Goal: Task Accomplishment & Management: Manage account settings

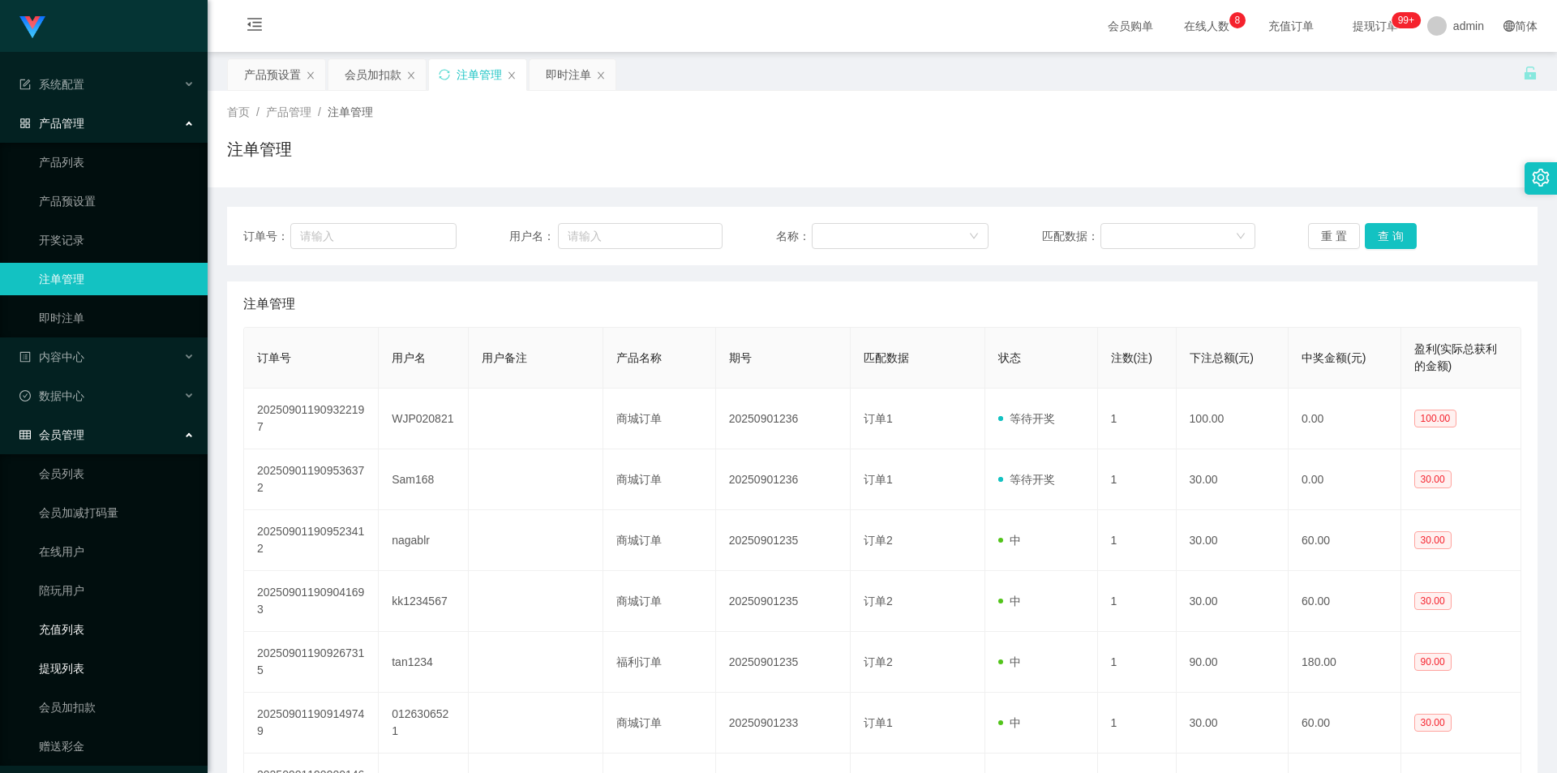
scroll to position [45, 0]
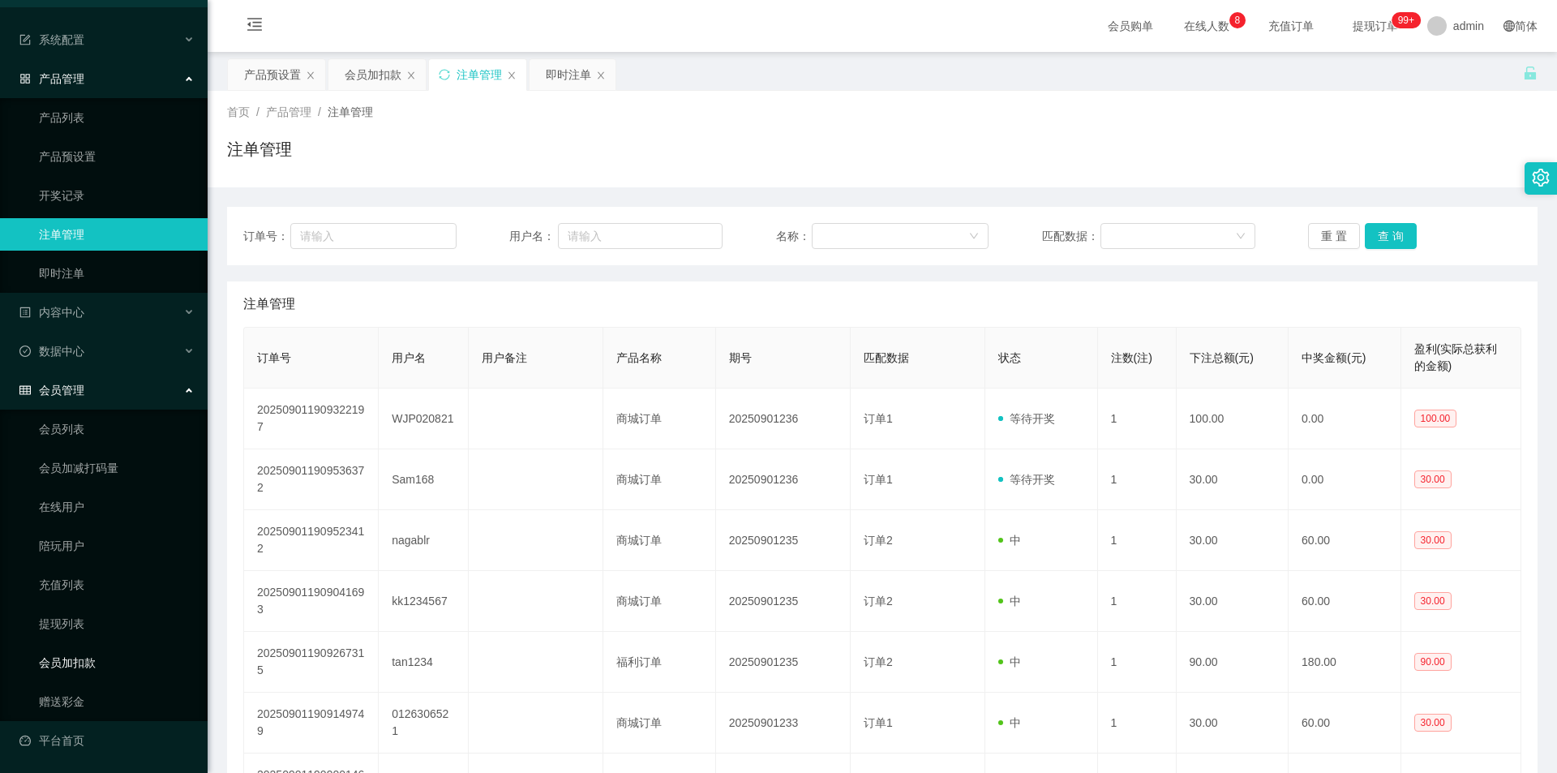
click at [51, 656] on link "会员加扣款" at bounding box center [117, 662] width 156 height 32
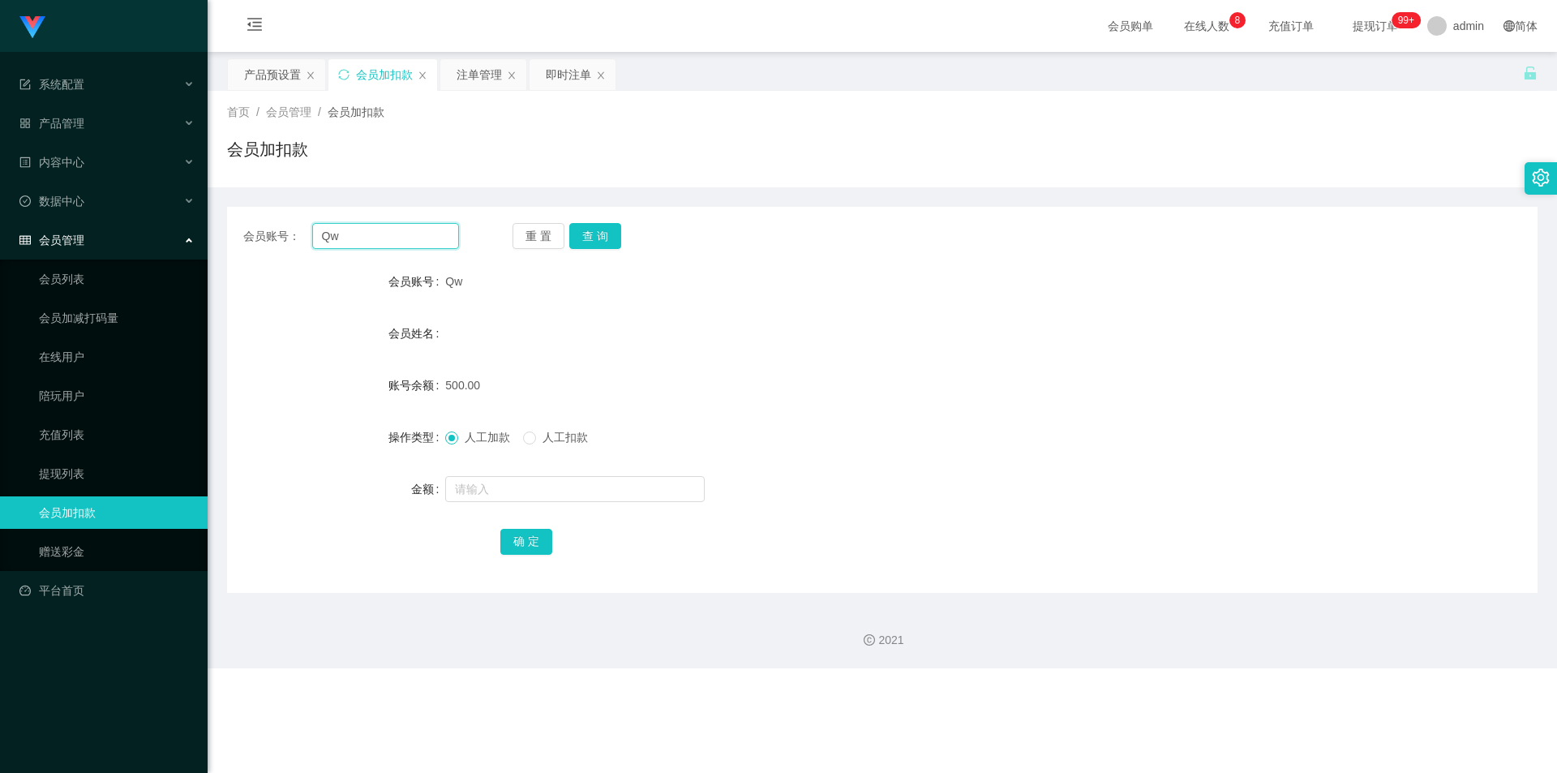
click at [376, 225] on input "Qw" at bounding box center [385, 236] width 147 height 26
paste input "Robisreb"
type input "Robisreb"
click at [589, 240] on button "查 询" at bounding box center [595, 236] width 52 height 26
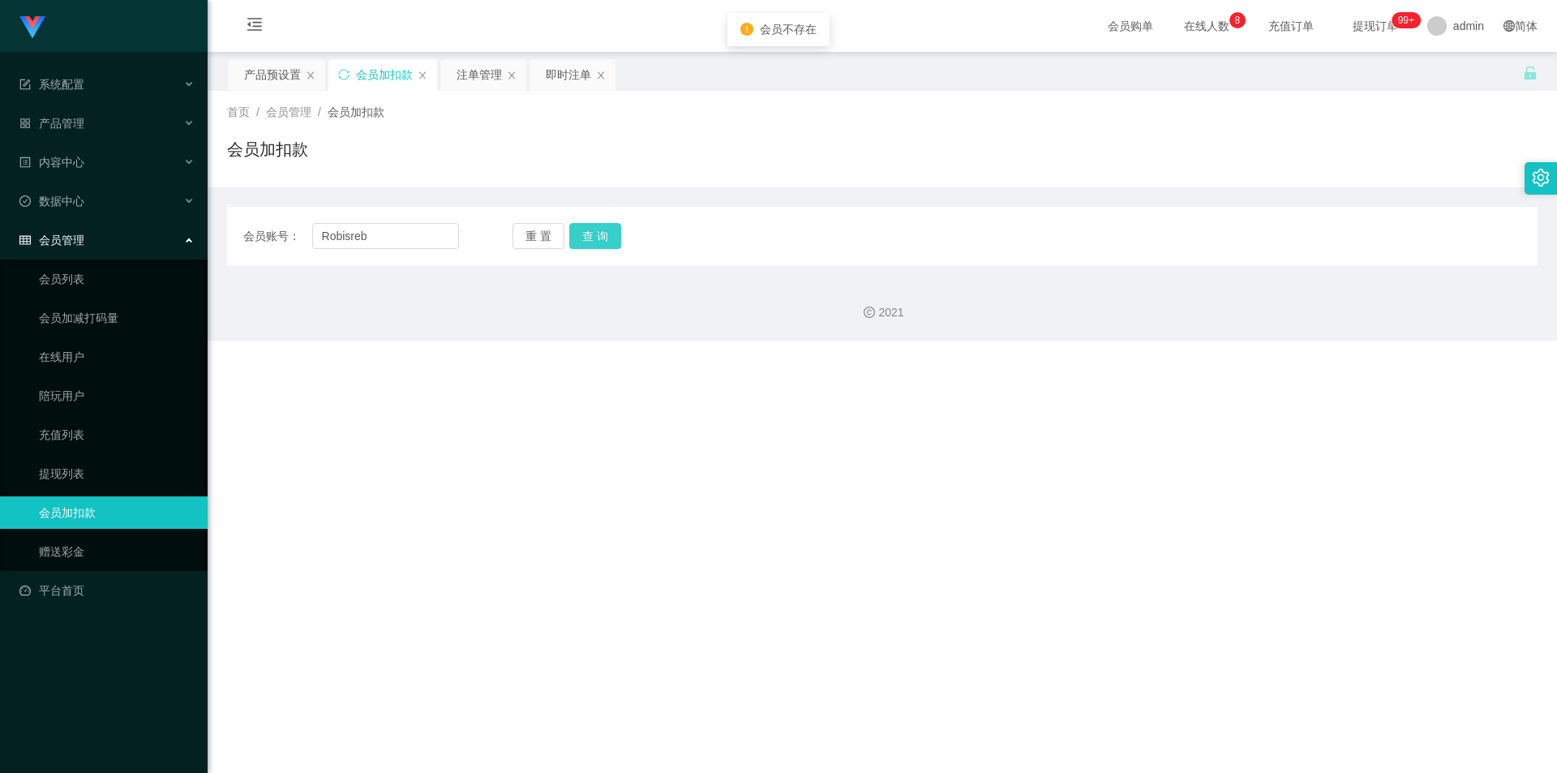
click at [589, 240] on button "查 询" at bounding box center [595, 236] width 52 height 26
click at [588, 229] on button "查 询" at bounding box center [595, 236] width 52 height 26
click at [588, 229] on div "重 置 查 询" at bounding box center [620, 236] width 216 height 26
click at [588, 229] on button "查 询" at bounding box center [595, 236] width 52 height 26
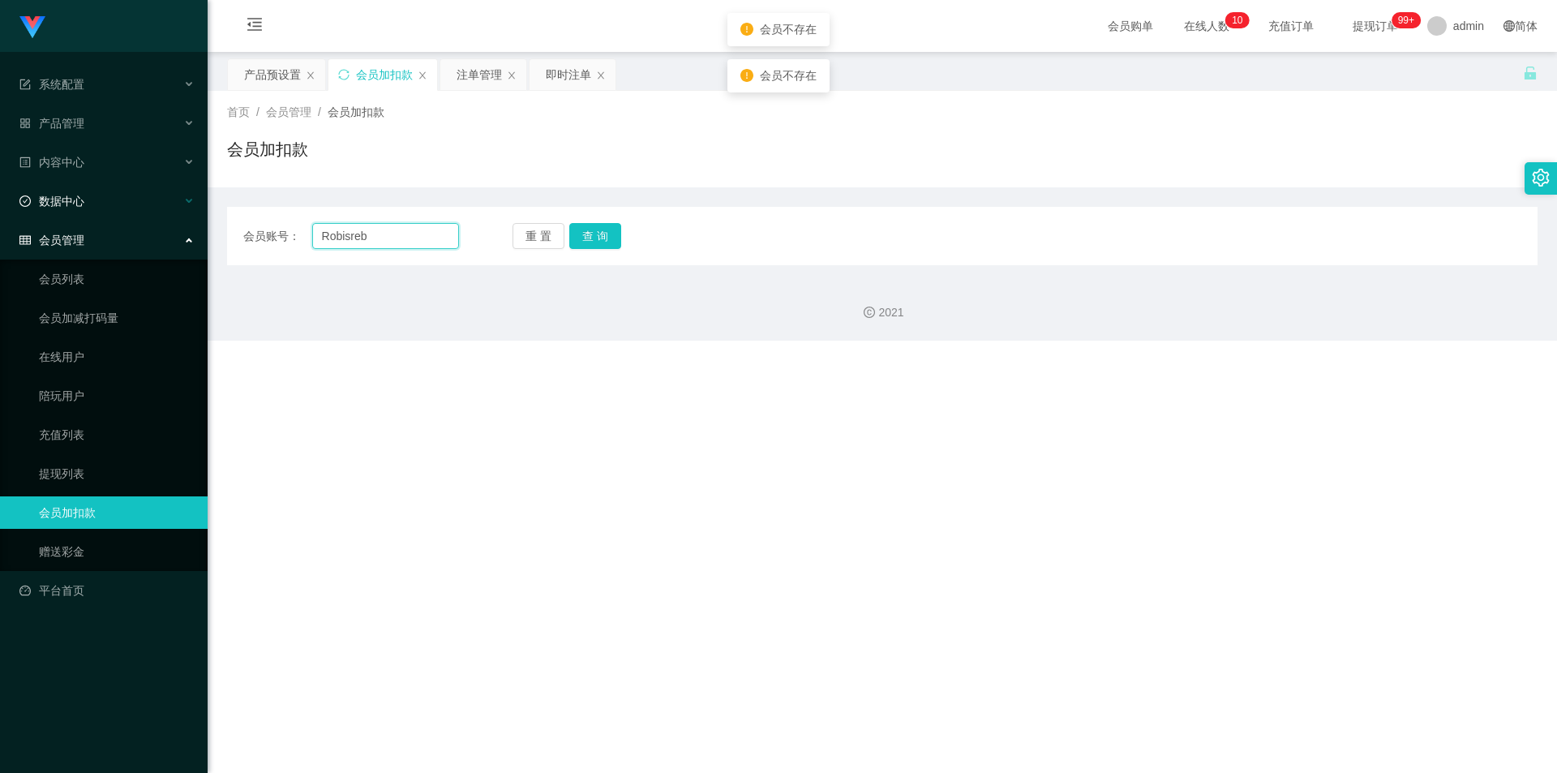
drag, startPoint x: 382, startPoint y: 241, endPoint x: 73, endPoint y: 195, distance: 312.2
click at [73, 195] on section "Jingdong工作台代理端 系统配置 产品管理 产品列表 产品预设置 开奖记录 注单管理 即时注单 内容中心 数据中心 会员管理 会员列表 会员加减打码量 …" at bounding box center [778, 170] width 1557 height 341
click at [345, 228] on input "text" at bounding box center [385, 236] width 147 height 26
paste input "Rebisreb"
type input "Rebisreb"
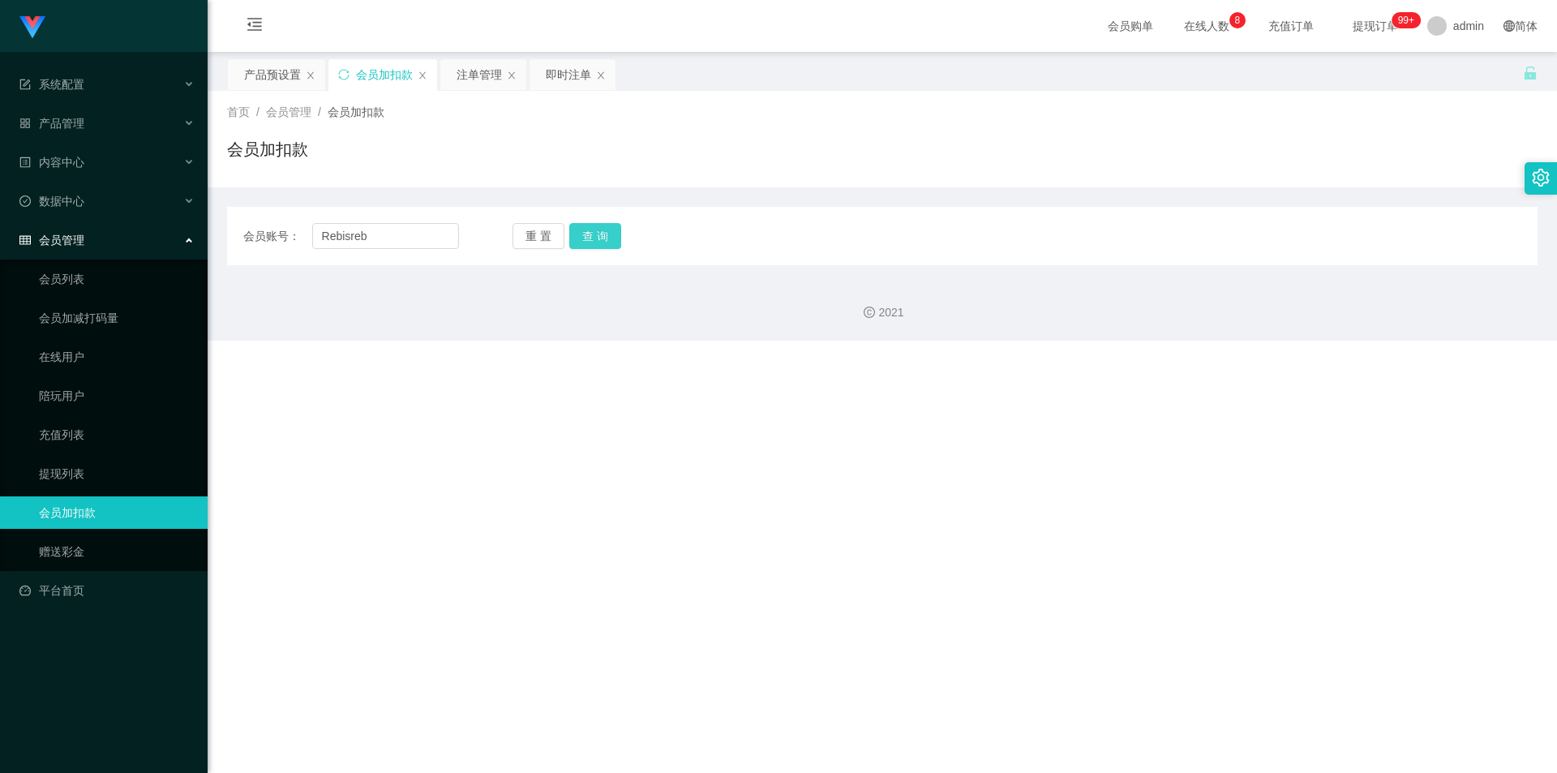
click at [579, 234] on button "查 询" at bounding box center [595, 236] width 52 height 26
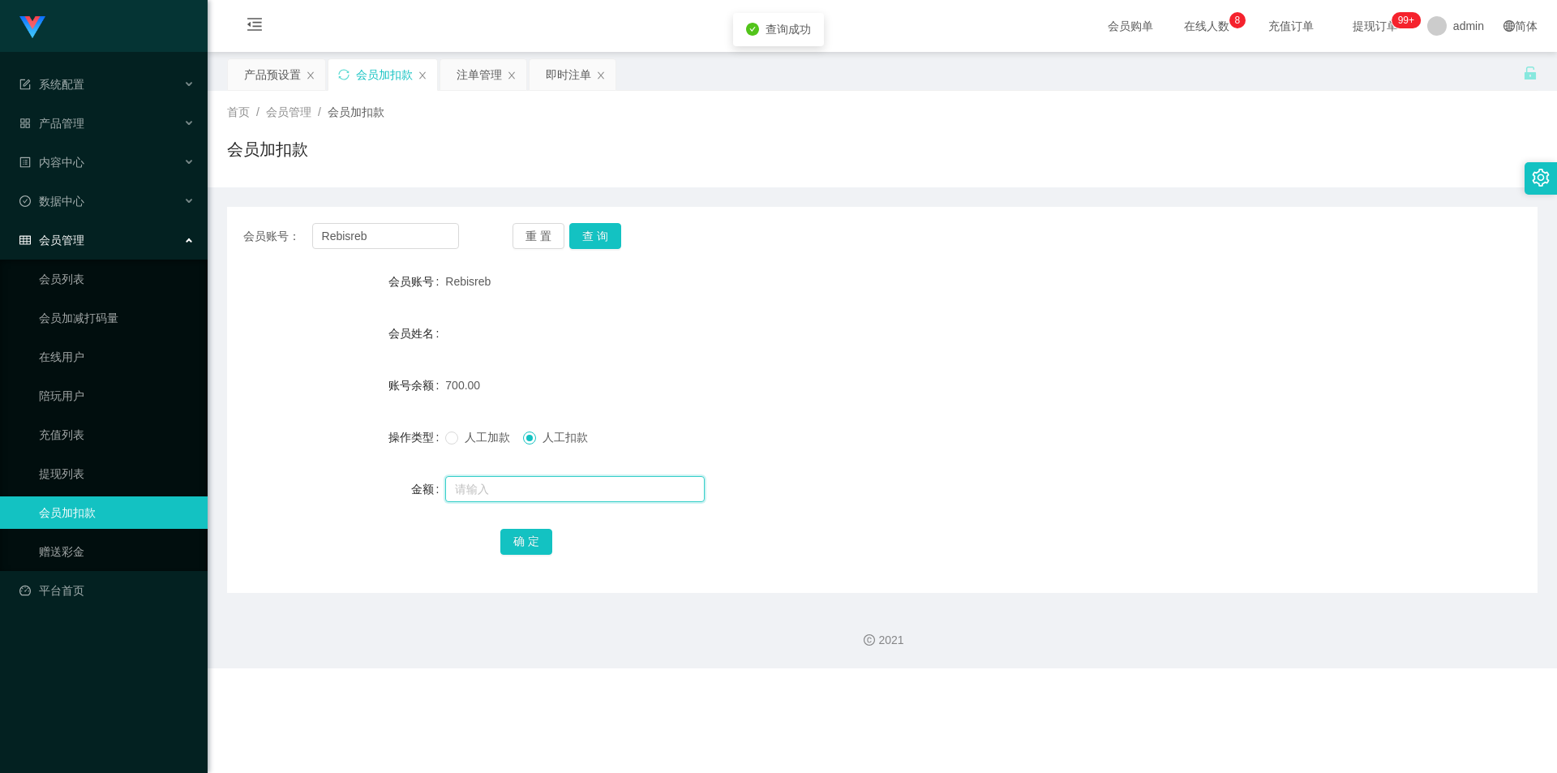
click at [518, 481] on input "text" at bounding box center [574, 489] width 259 height 26
type input "700"
click at [527, 538] on button "确 定" at bounding box center [526, 542] width 52 height 26
click at [593, 240] on button "查 询" at bounding box center [595, 236] width 52 height 26
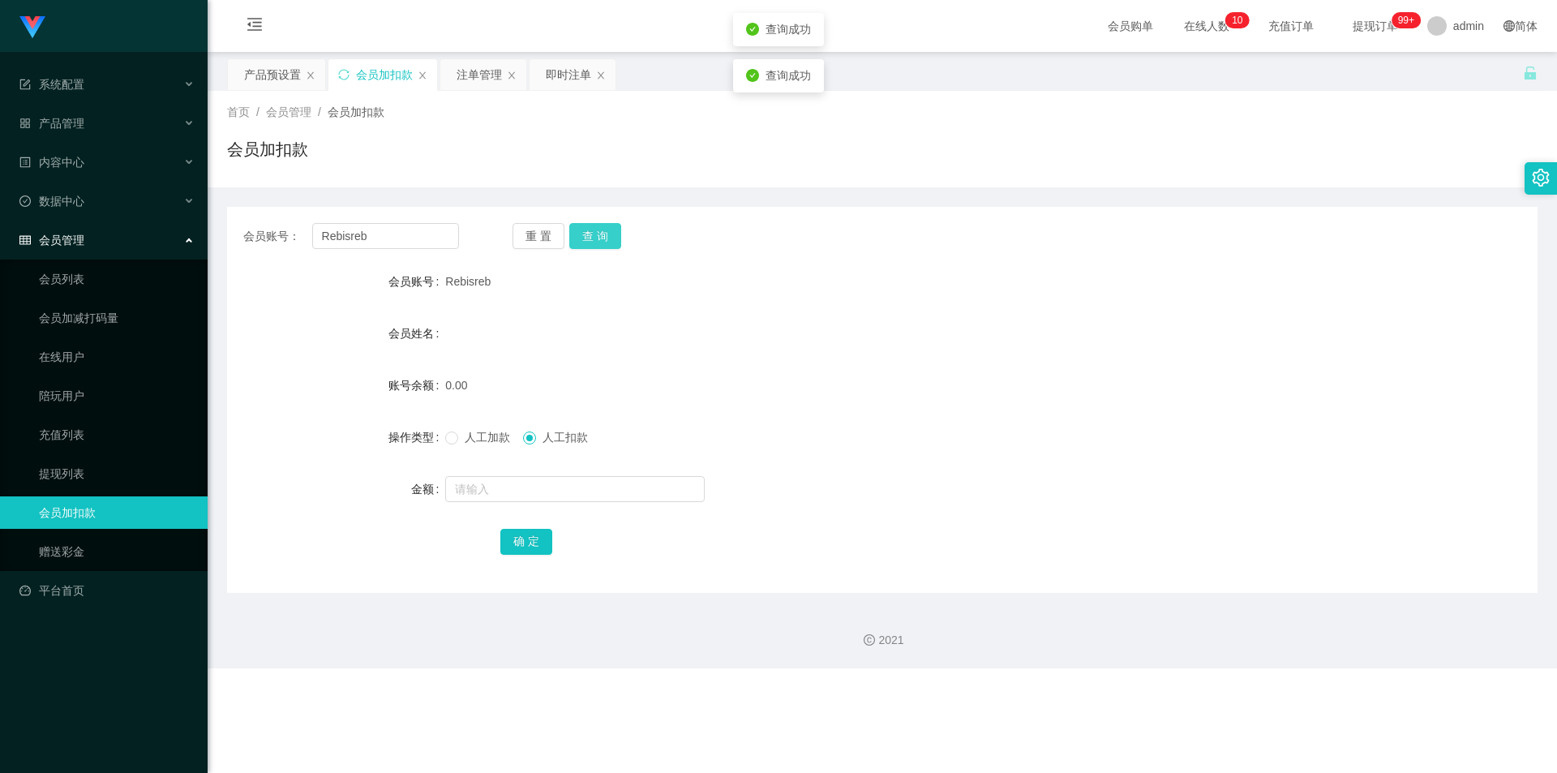
click at [593, 240] on button "查 询" at bounding box center [595, 236] width 52 height 26
click at [1176, 28] on span "在线人数 0 1 2 3 4 5 6 7 8 9 0 1 2 3 4 5 6 7 8 9 0 1 2 3 4 5 6 7 8 9" at bounding box center [1207, 25] width 62 height 11
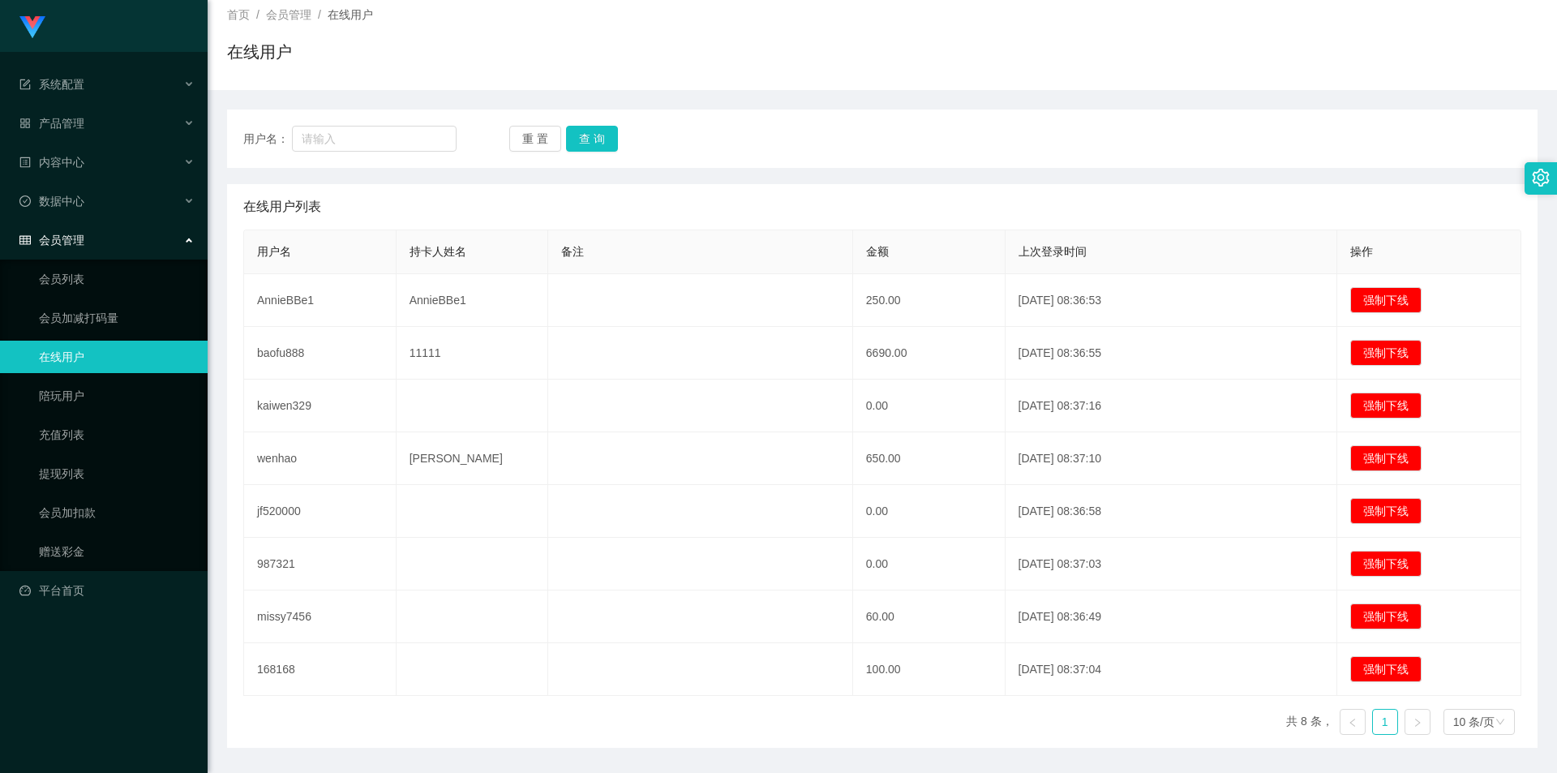
scroll to position [148, 0]
